Goal: Check status: Check status

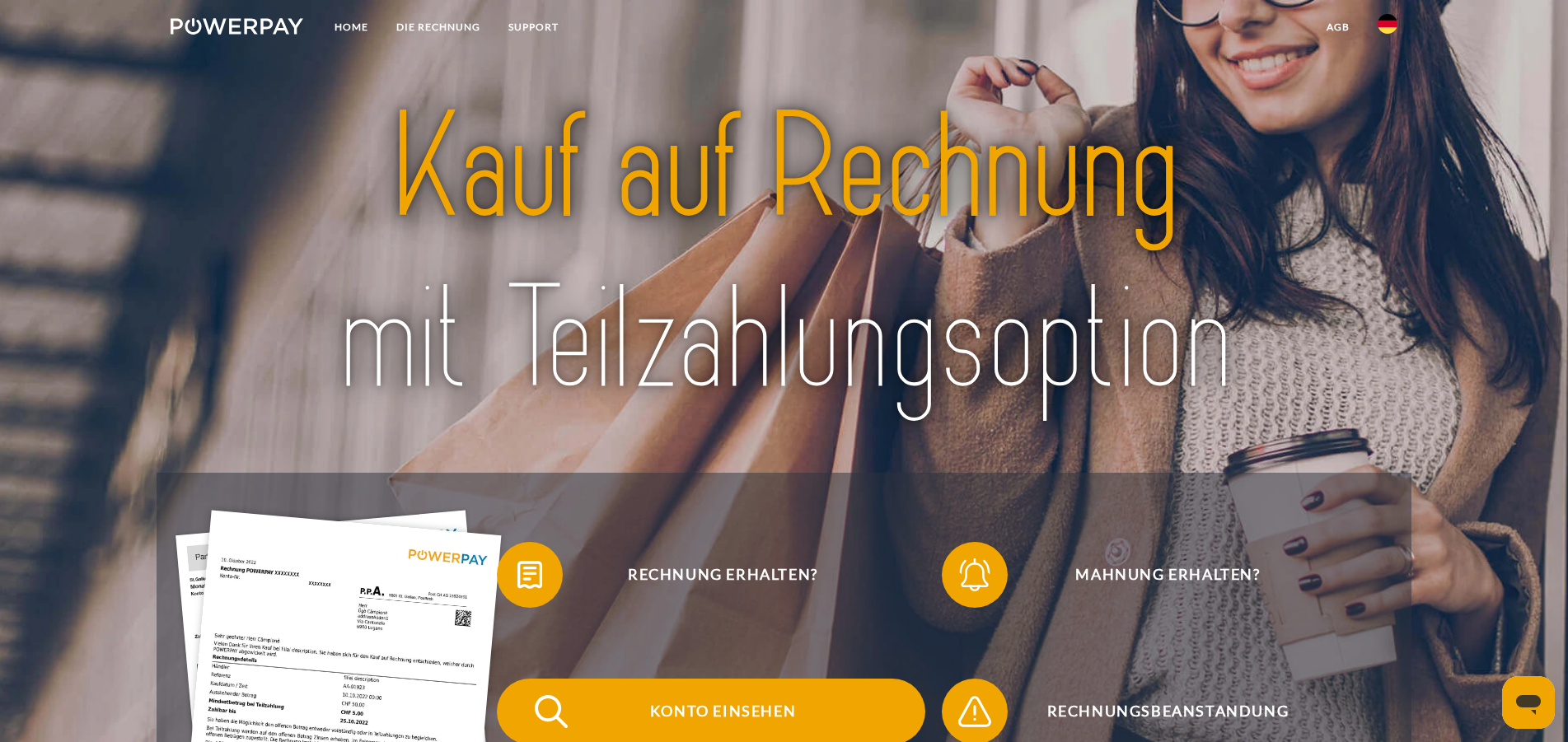
click at [748, 717] on span "Konto einsehen" at bounding box center [722, 711] width 404 height 66
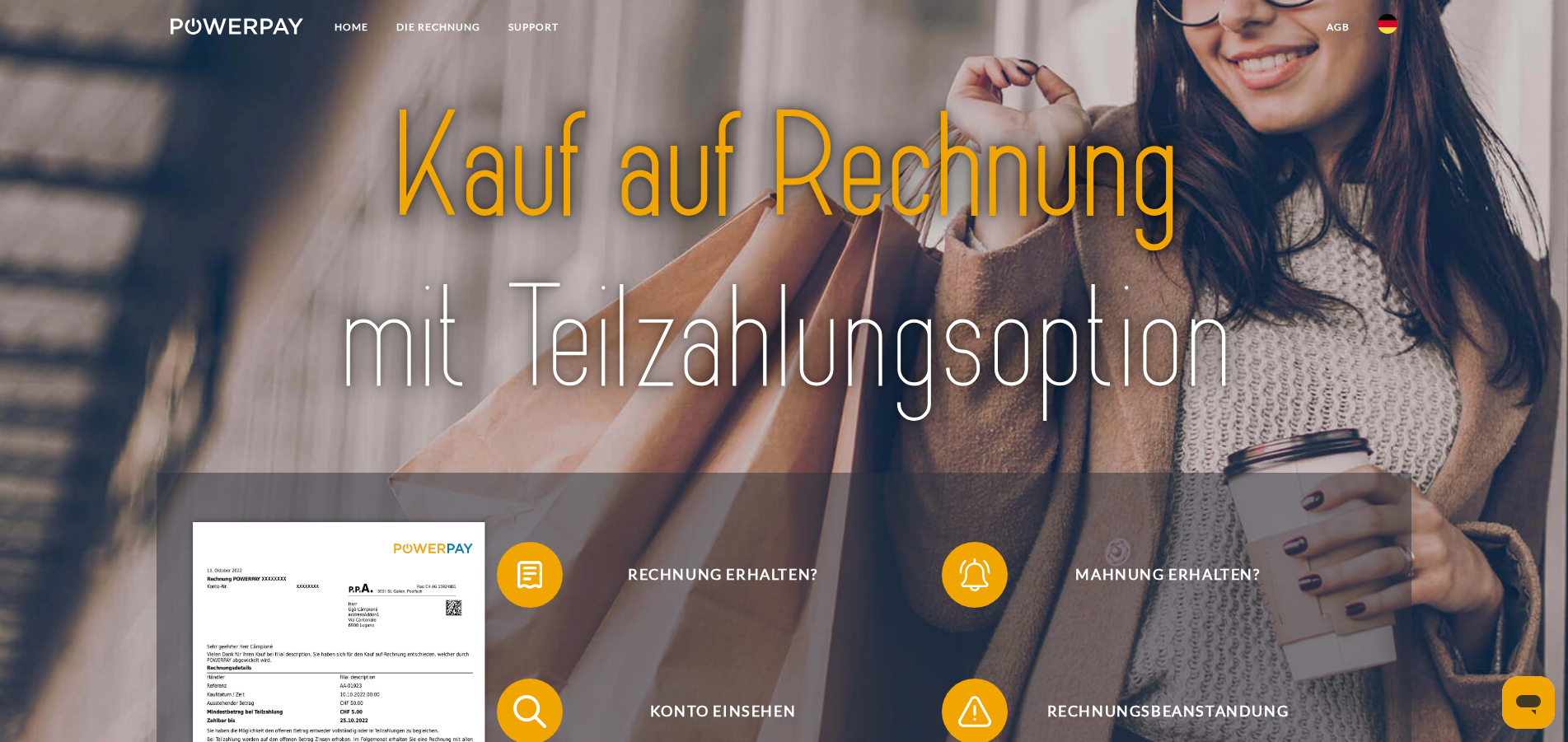
scroll to position [336, 0]
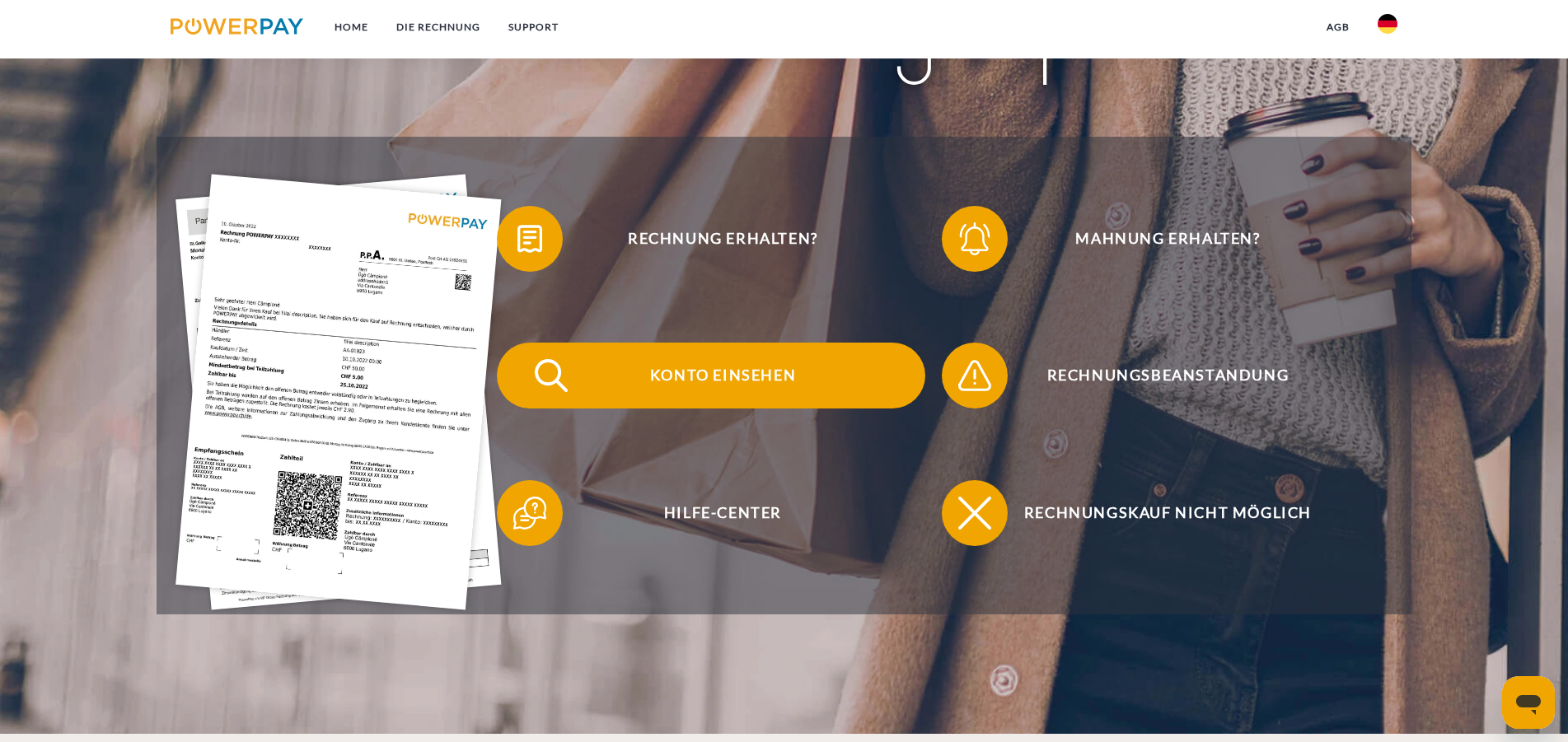
click at [758, 373] on span "Konto einsehen" at bounding box center [722, 375] width 404 height 66
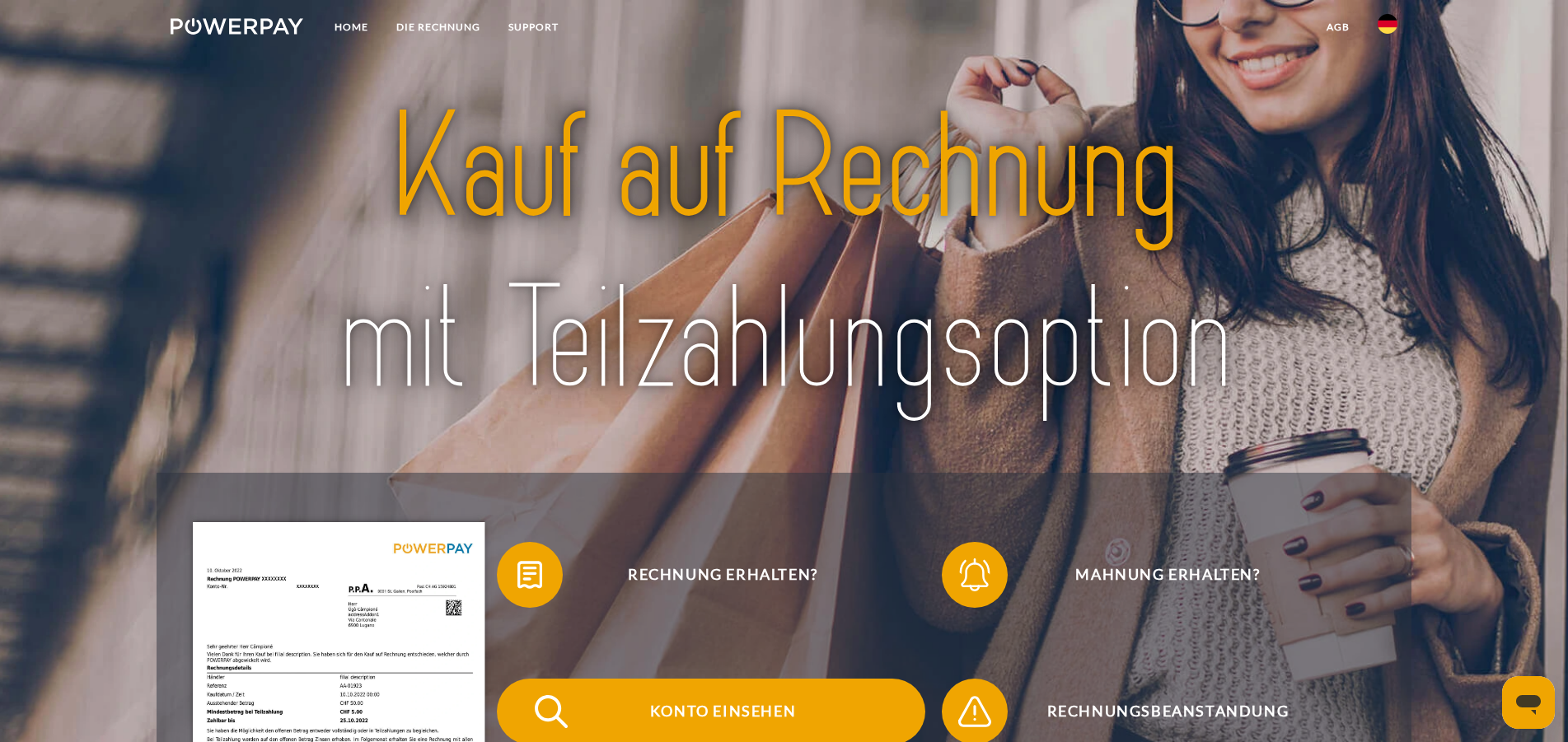
click at [683, 704] on span "Konto einsehen" at bounding box center [722, 711] width 404 height 66
